Goal: Task Accomplishment & Management: Complete application form

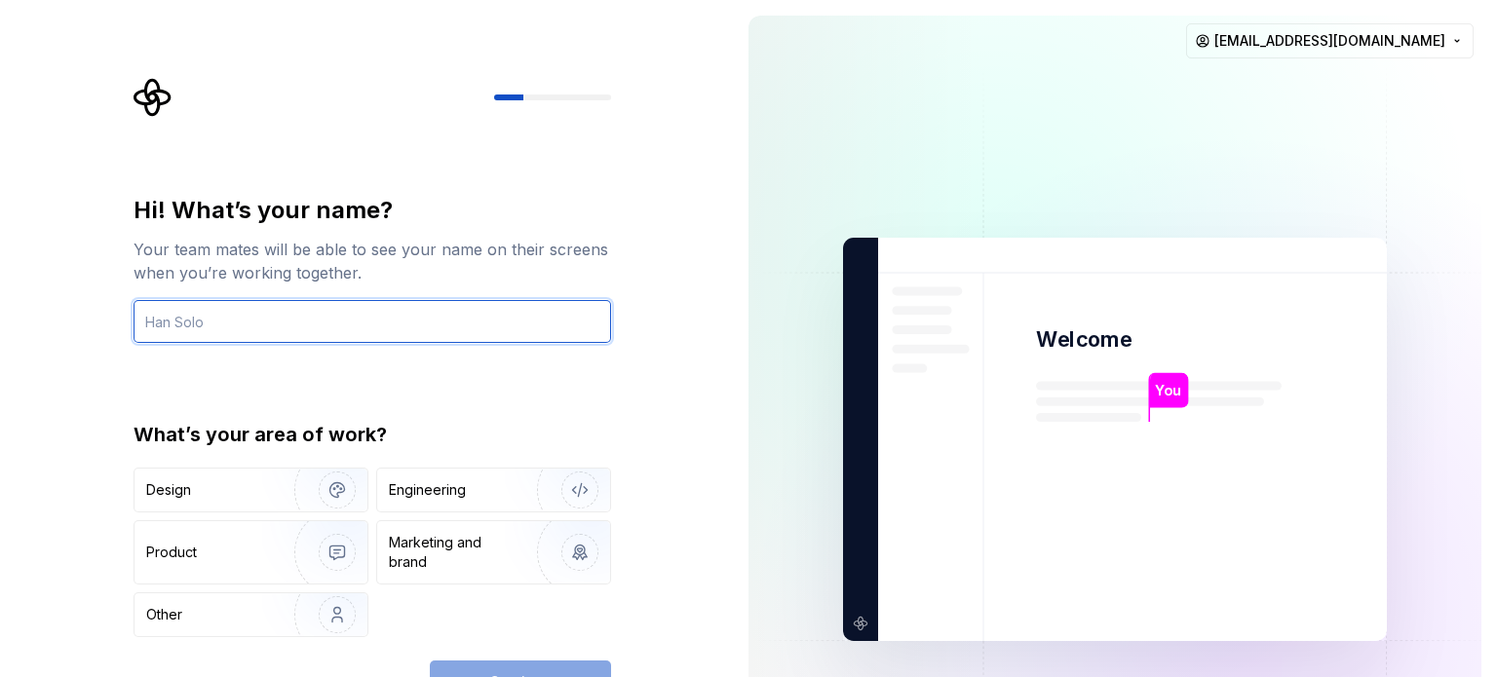
click at [252, 311] on input "text" at bounding box center [371, 321] width 477 height 43
type input "LuwiDev"
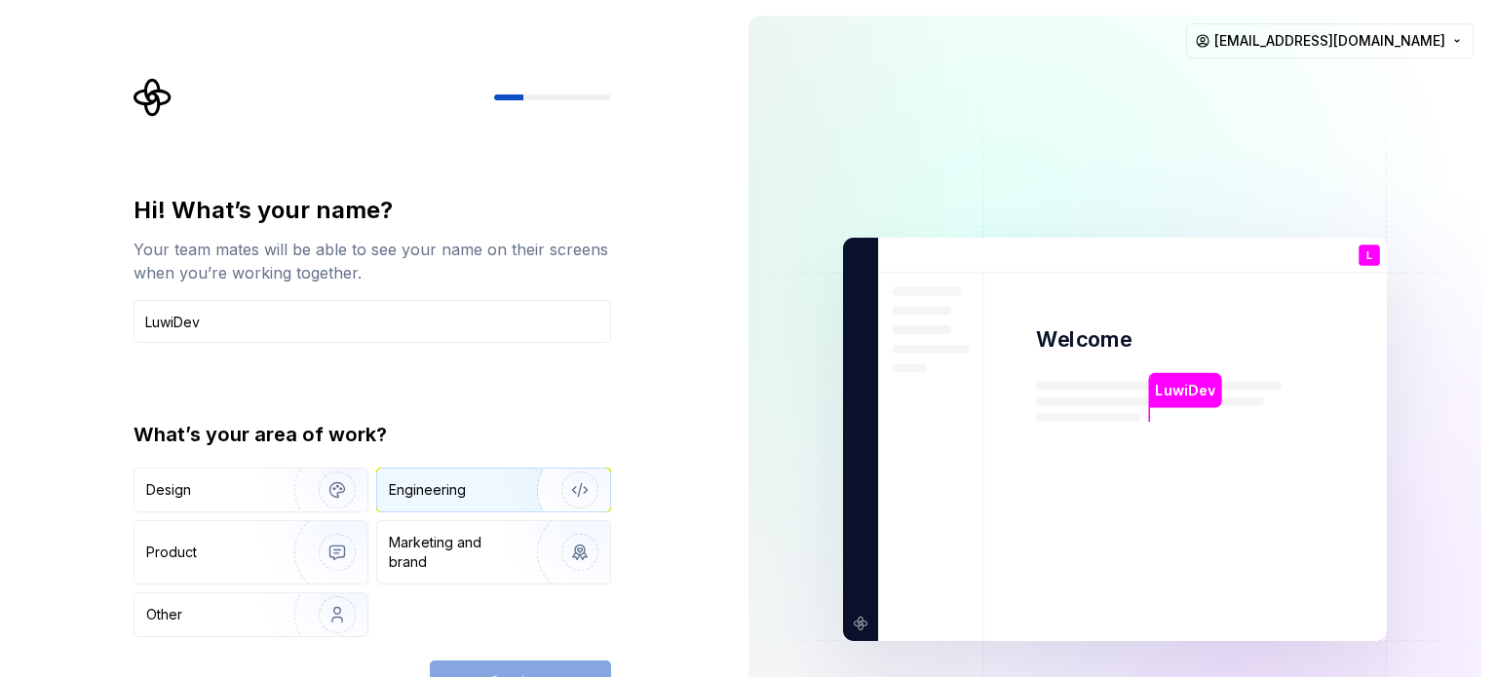
click at [460, 490] on div "Engineering" at bounding box center [427, 489] width 77 height 19
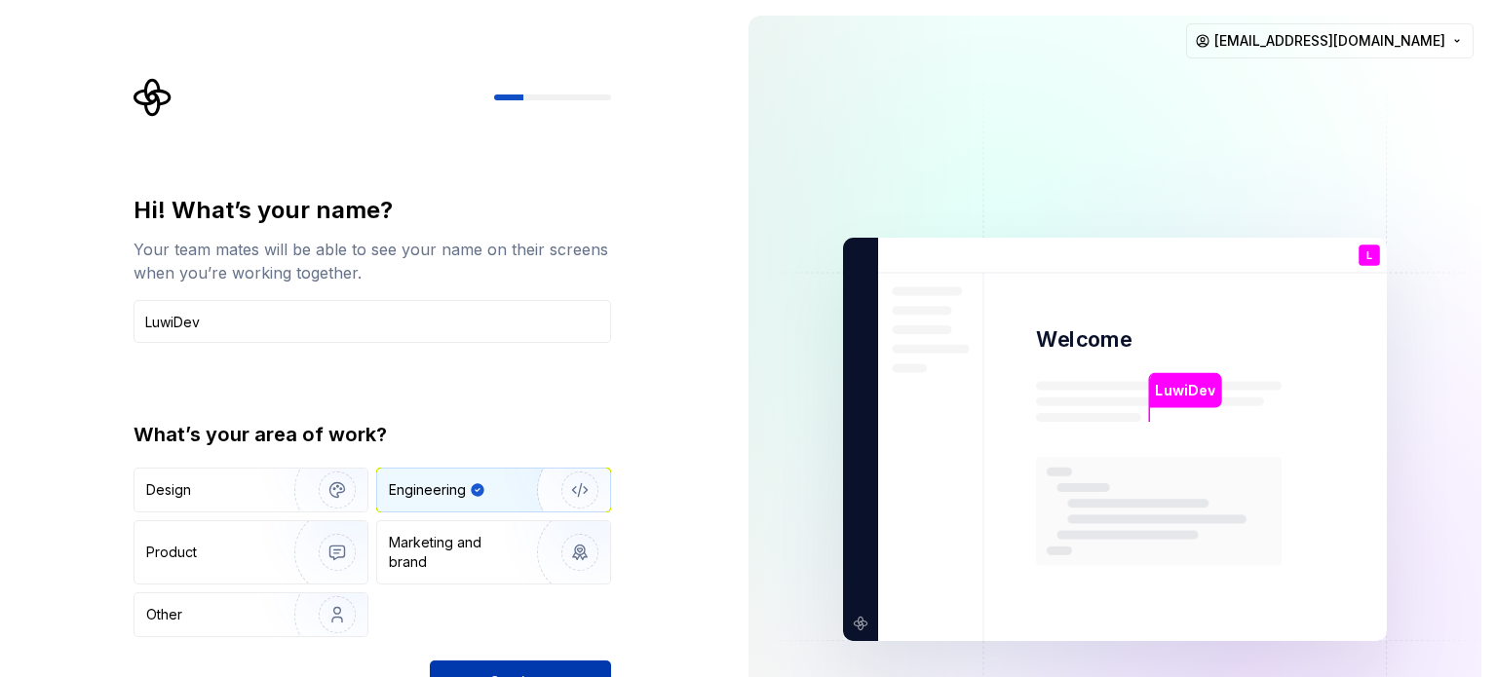
click at [545, 668] on button "Continue" at bounding box center [520, 682] width 181 height 43
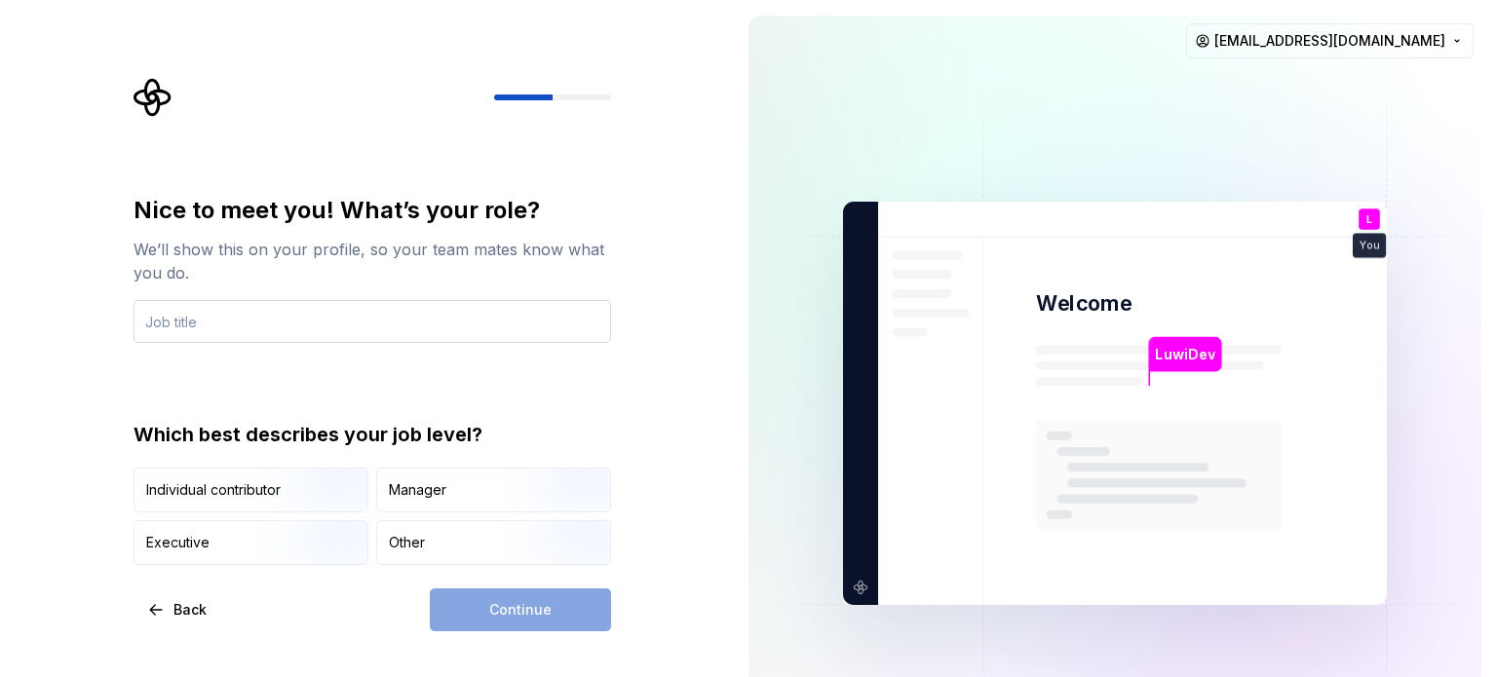
click at [248, 323] on input "text" at bounding box center [371, 321] width 477 height 43
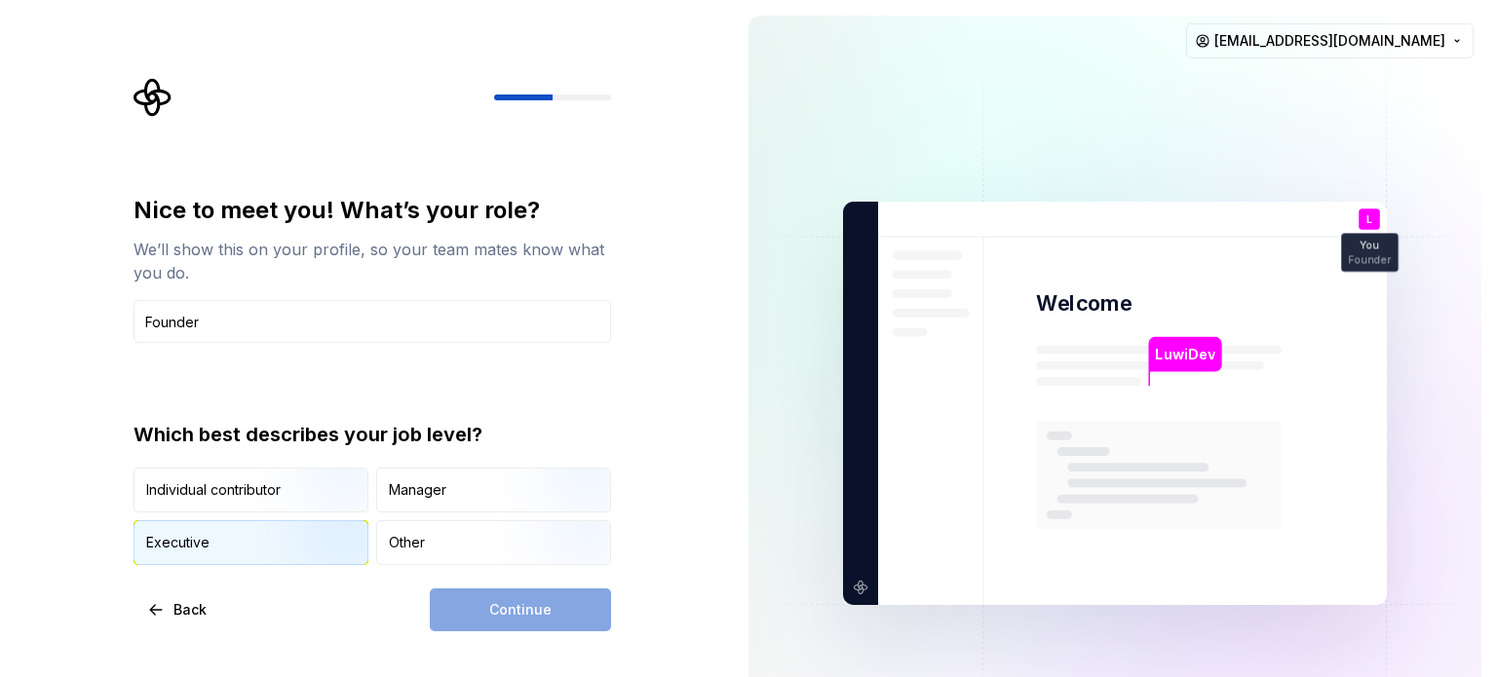
type input "Founder"
click at [226, 538] on div "Executive" at bounding box center [250, 542] width 233 height 43
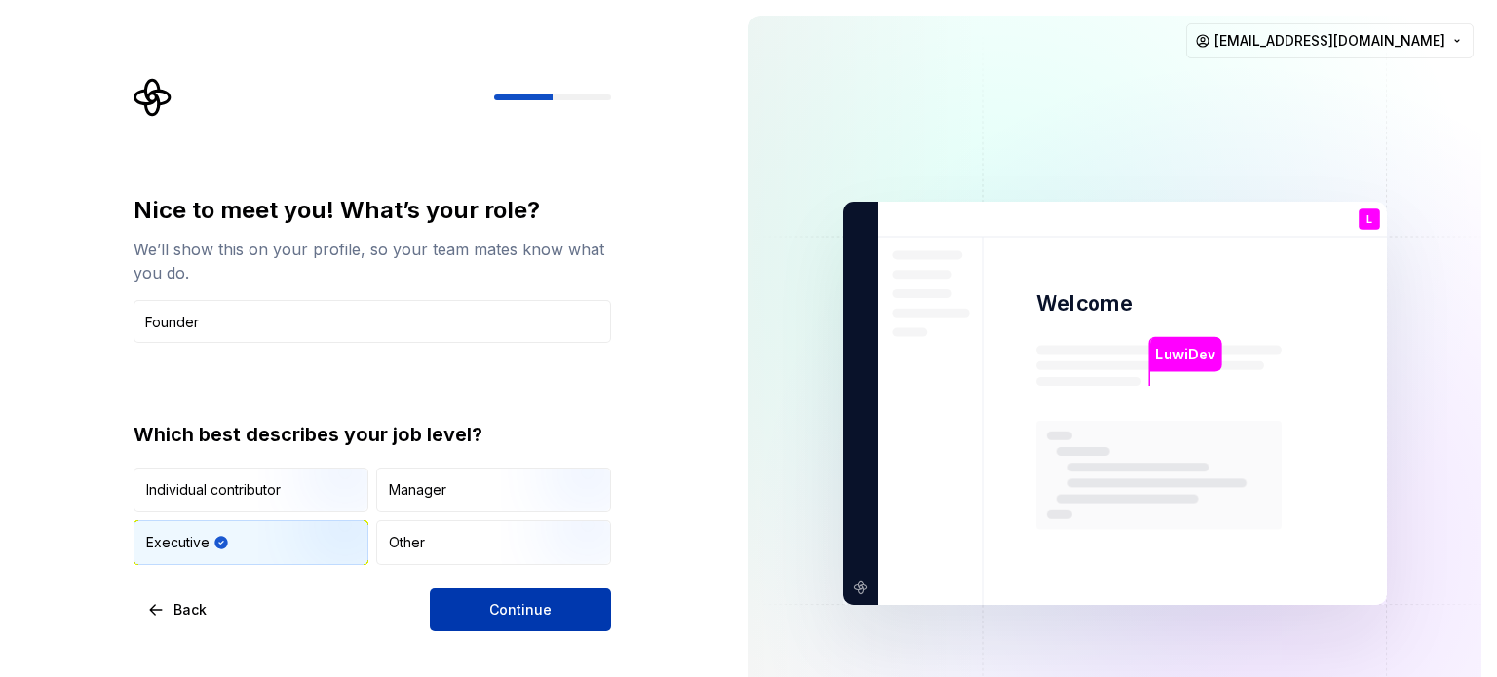
click at [506, 611] on span "Continue" at bounding box center [520, 609] width 62 height 19
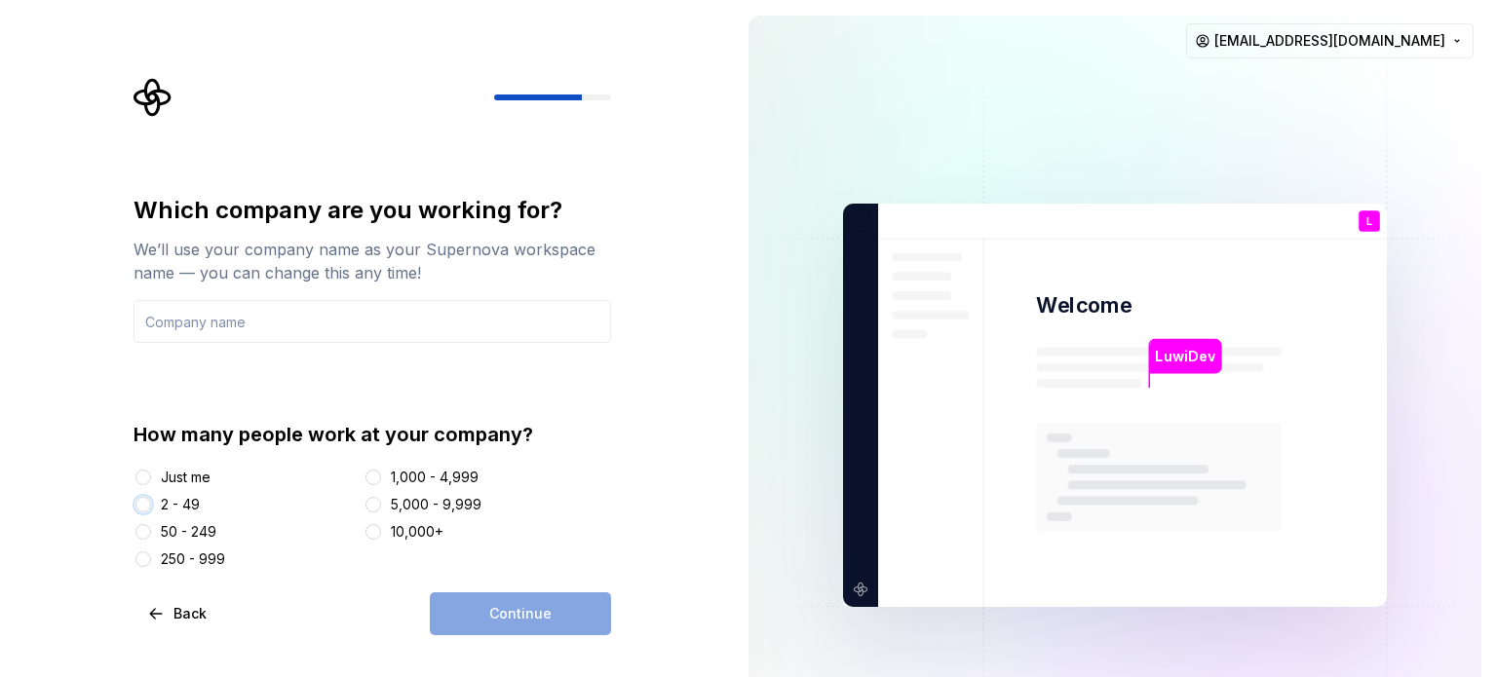
click at [137, 505] on button "2 - 49" at bounding box center [143, 505] width 16 height 16
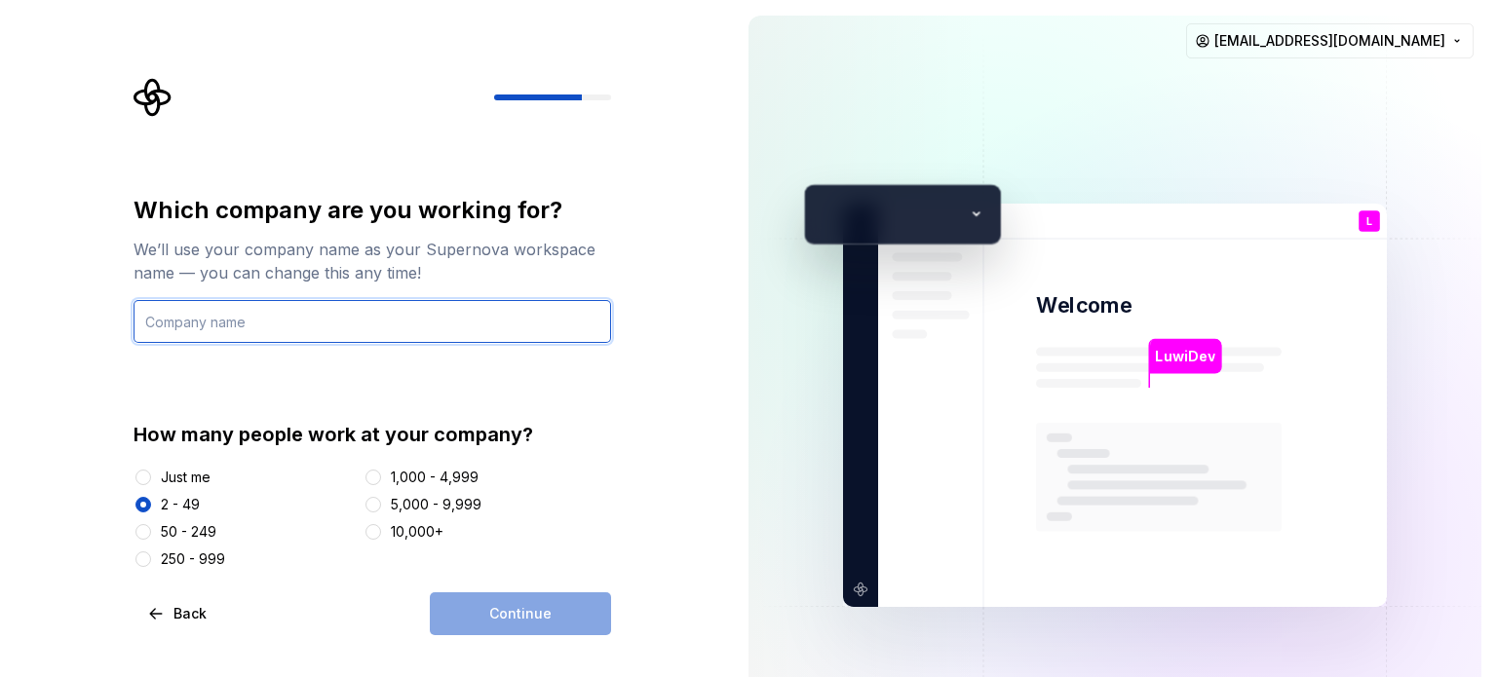
click at [248, 315] on input "text" at bounding box center [371, 321] width 477 height 43
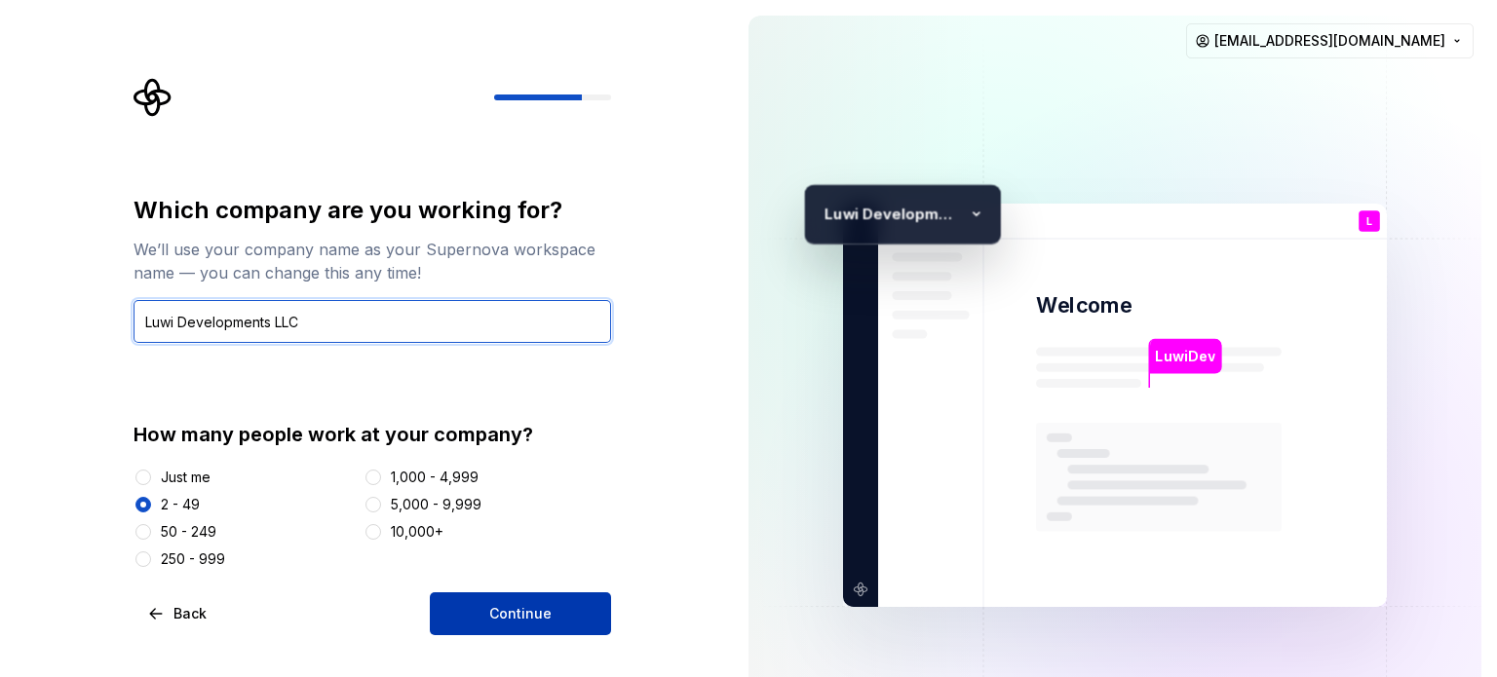
type input "Luwi Developments LLC"
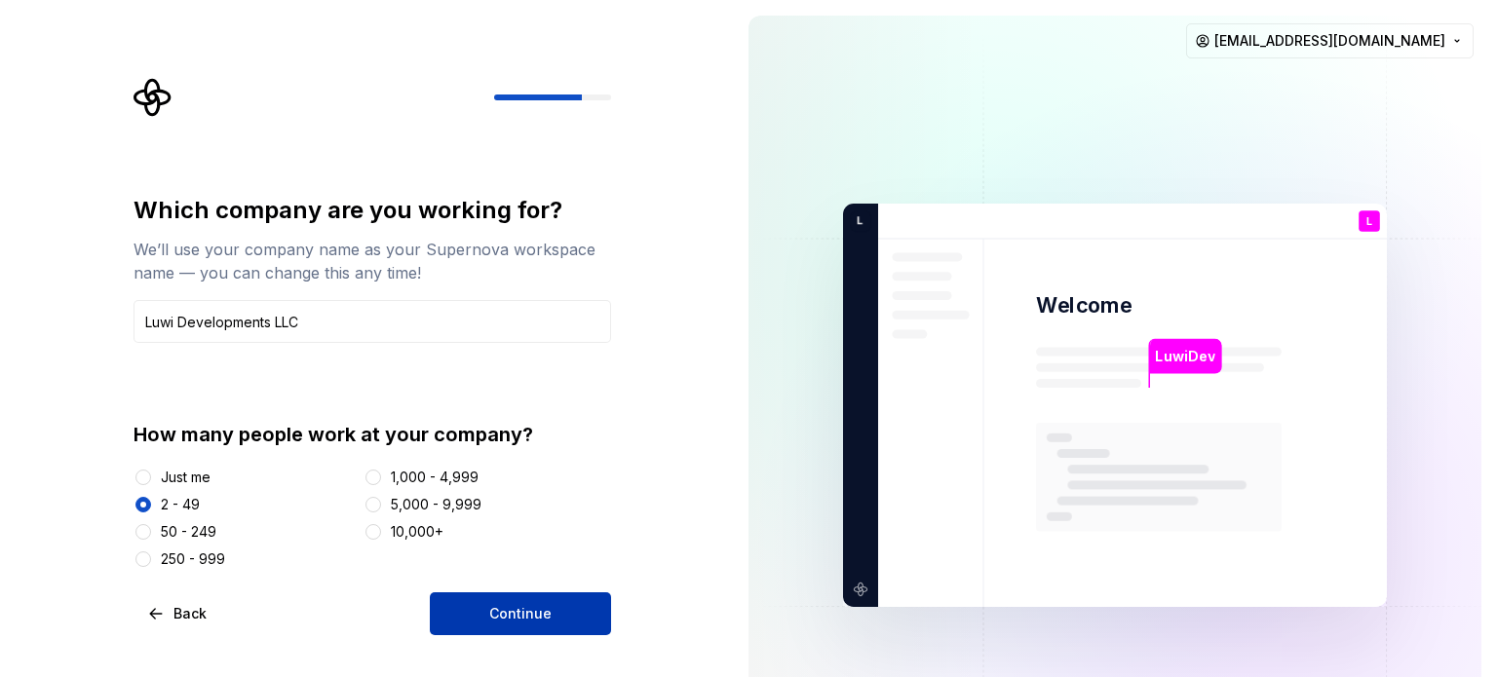
click at [511, 614] on span "Continue" at bounding box center [520, 613] width 62 height 19
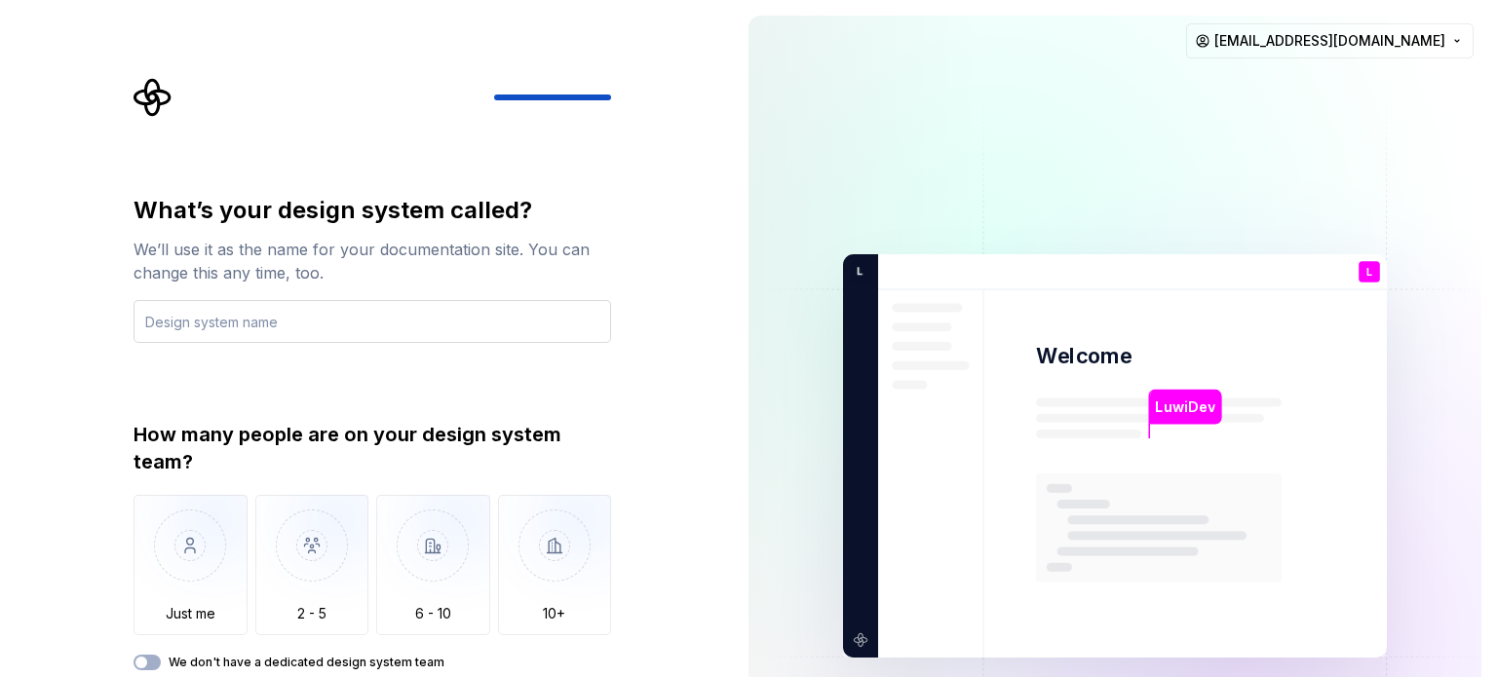
click at [258, 315] on input "text" at bounding box center [371, 321] width 477 height 43
click at [187, 549] on img "button" at bounding box center [190, 560] width 114 height 131
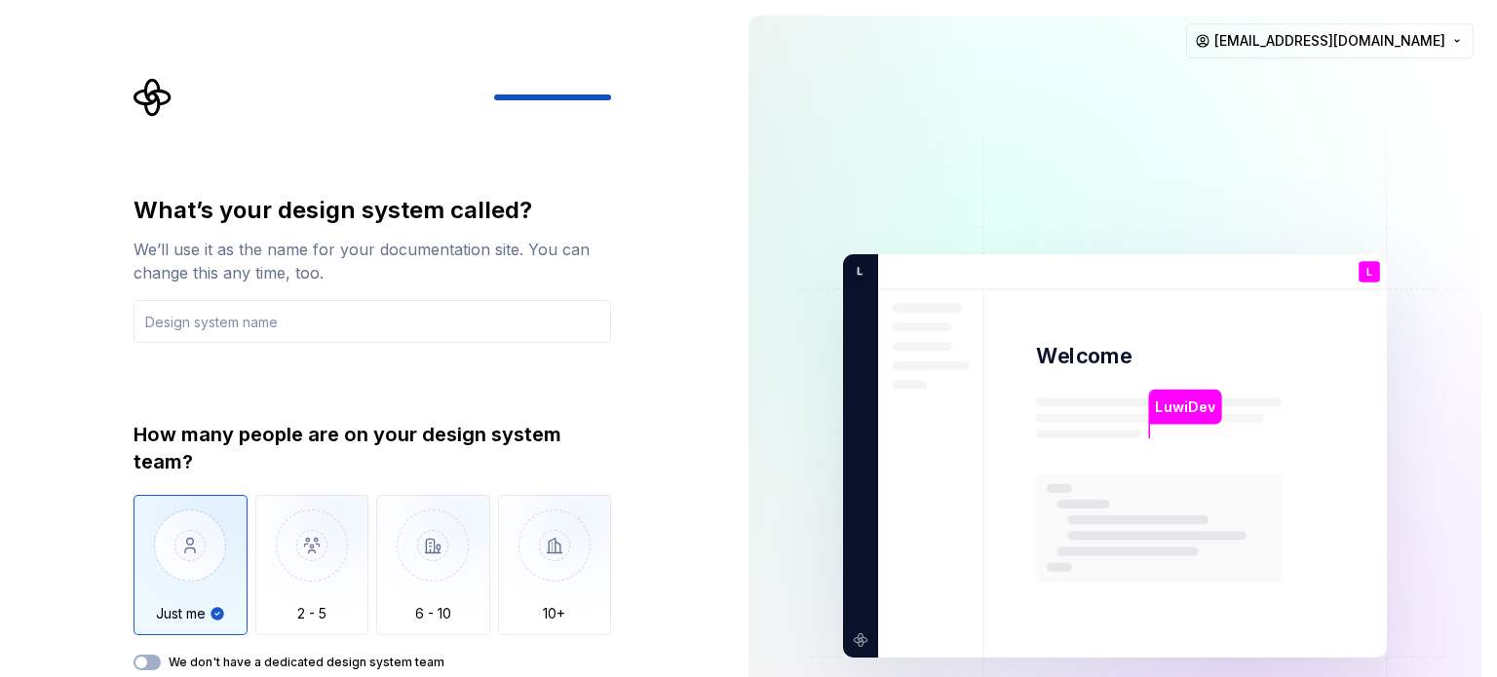
click at [729, 553] on div "What’s your design system called? We’ll use it as the name for your documentati…" at bounding box center [366, 456] width 733 height 912
click at [295, 324] on input "text" at bounding box center [371, 321] width 477 height 43
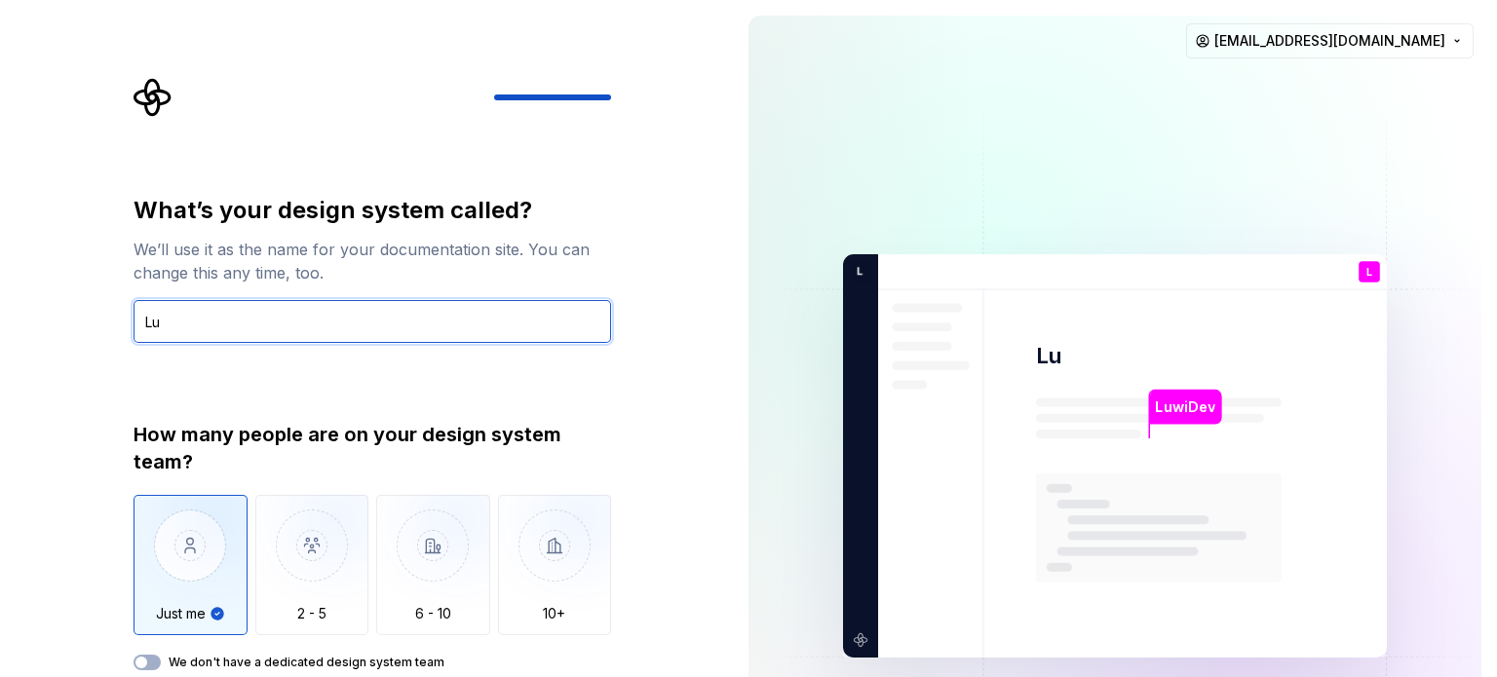
type input "L"
type input "[PERSON_NAME] Semantic Bridge"
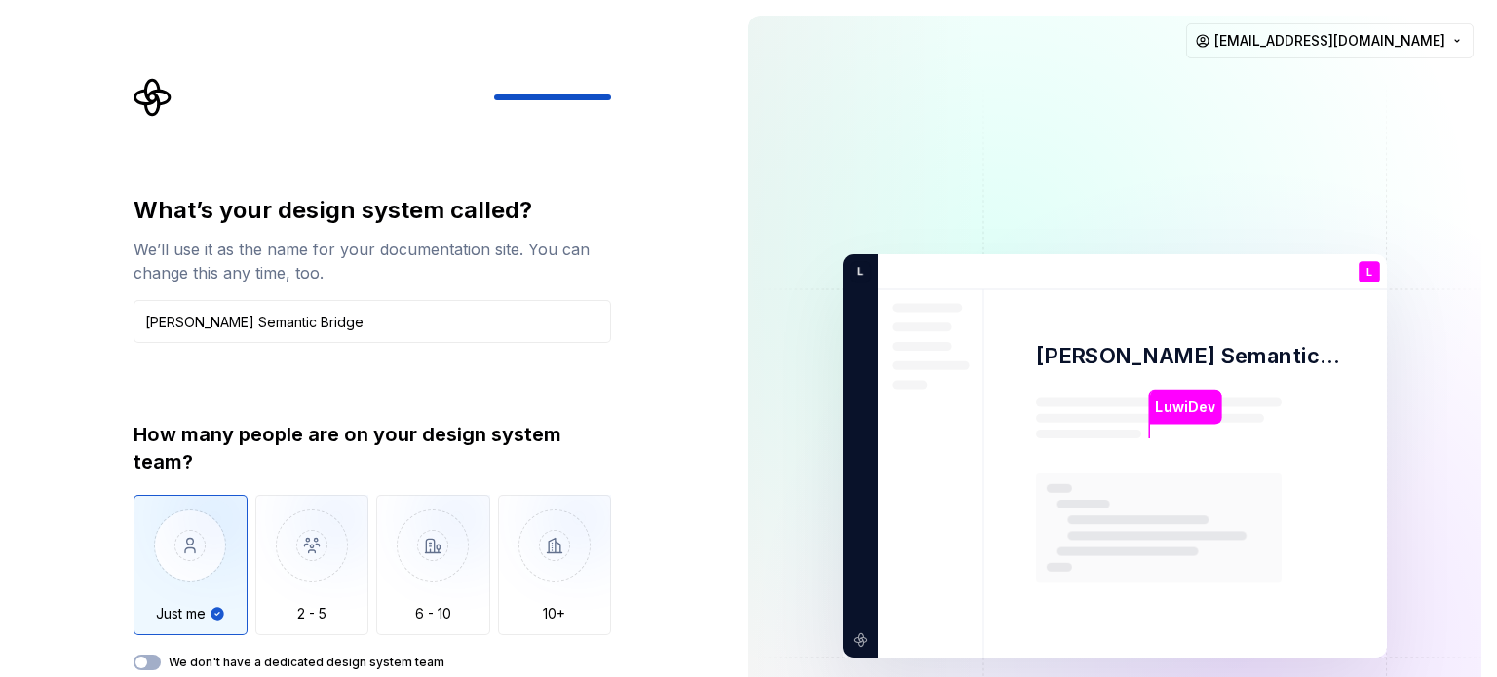
click at [716, 666] on div "What’s your design system called? We’ll use it as the name for your documentati…" at bounding box center [366, 456] width 733 height 912
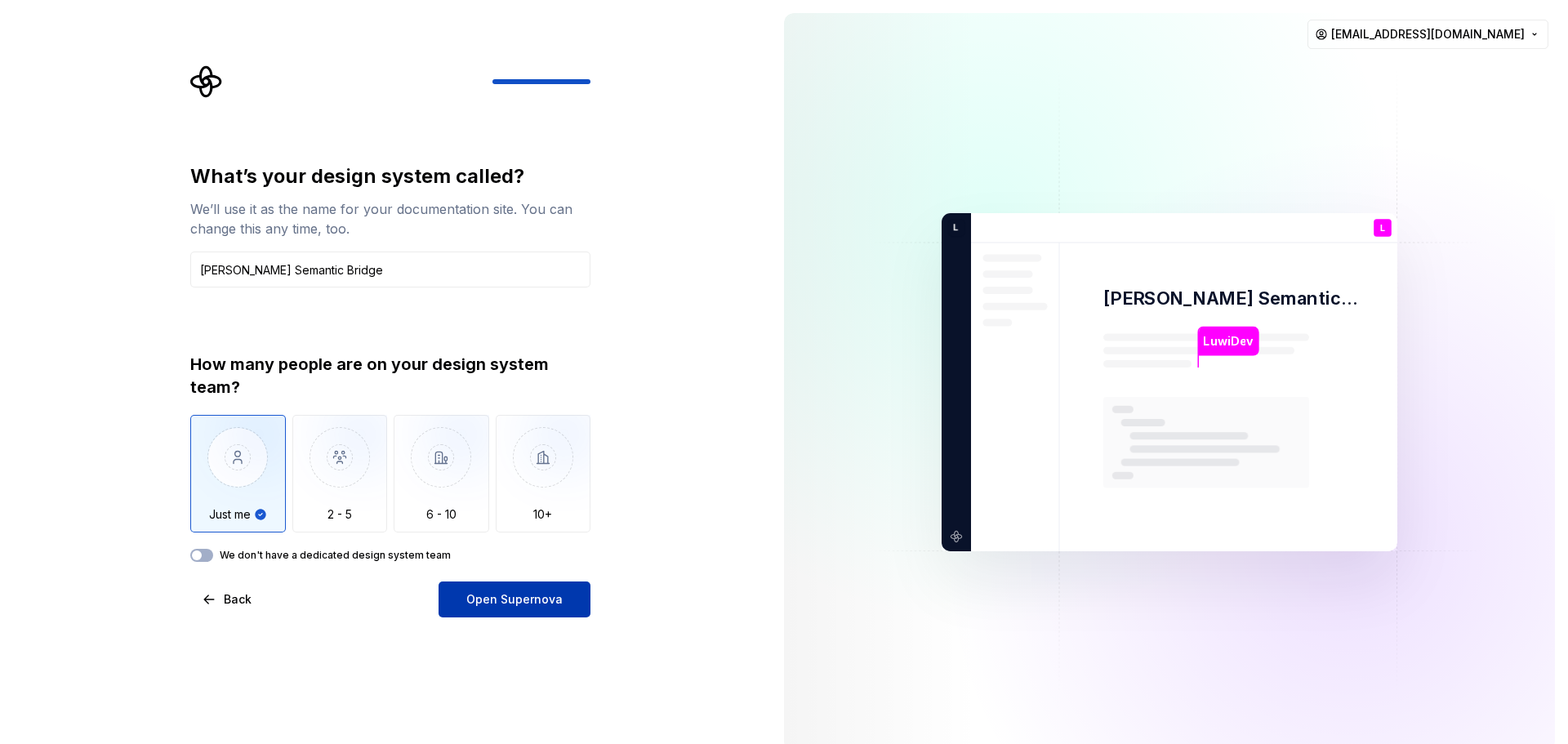
click at [502, 566] on button "Open Supernova" at bounding box center [514, 599] width 152 height 36
